Goal: Transaction & Acquisition: Purchase product/service

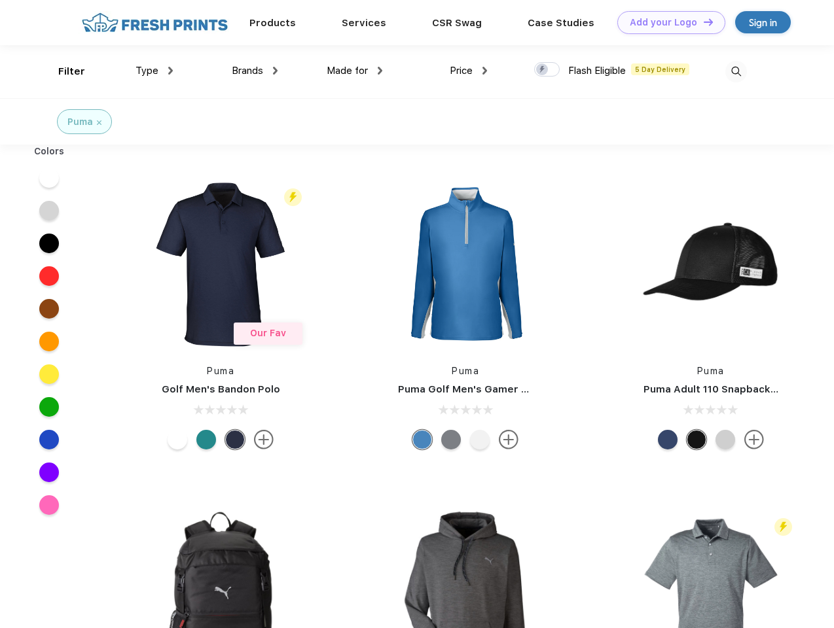
click at [666, 22] on link "Add your Logo Design Tool" at bounding box center [671, 22] width 108 height 23
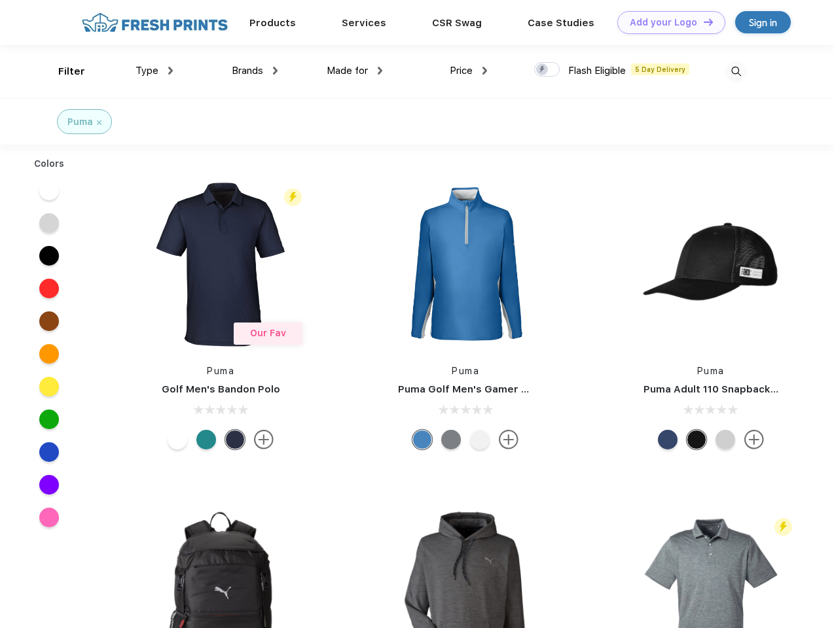
click at [0, 0] on div "Design Tool" at bounding box center [0, 0] width 0 height 0
click at [702, 22] on link "Add your Logo Design Tool" at bounding box center [671, 22] width 108 height 23
click at [63, 71] on div "Filter" at bounding box center [71, 71] width 27 height 15
click at [154, 71] on span "Type" at bounding box center [146, 71] width 23 height 12
click at [255, 71] on span "Brands" at bounding box center [247, 71] width 31 height 12
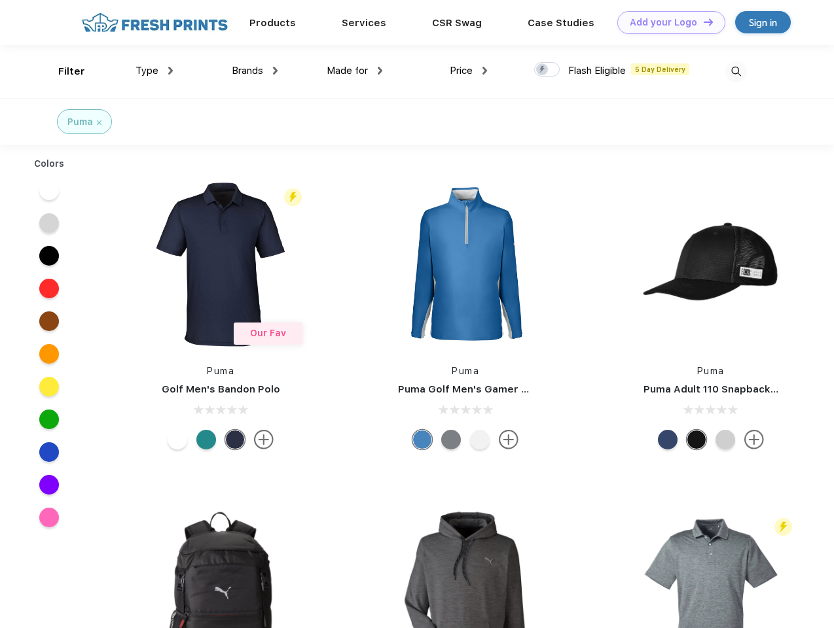
click at [355, 71] on span "Made for" at bounding box center [347, 71] width 41 height 12
click at [469, 71] on span "Price" at bounding box center [461, 71] width 23 height 12
click at [547, 70] on div at bounding box center [547, 69] width 26 height 14
click at [543, 70] on input "checkbox" at bounding box center [538, 66] width 9 height 9
click at [736, 71] on img at bounding box center [736, 72] width 22 height 22
